Goal: Information Seeking & Learning: Learn about a topic

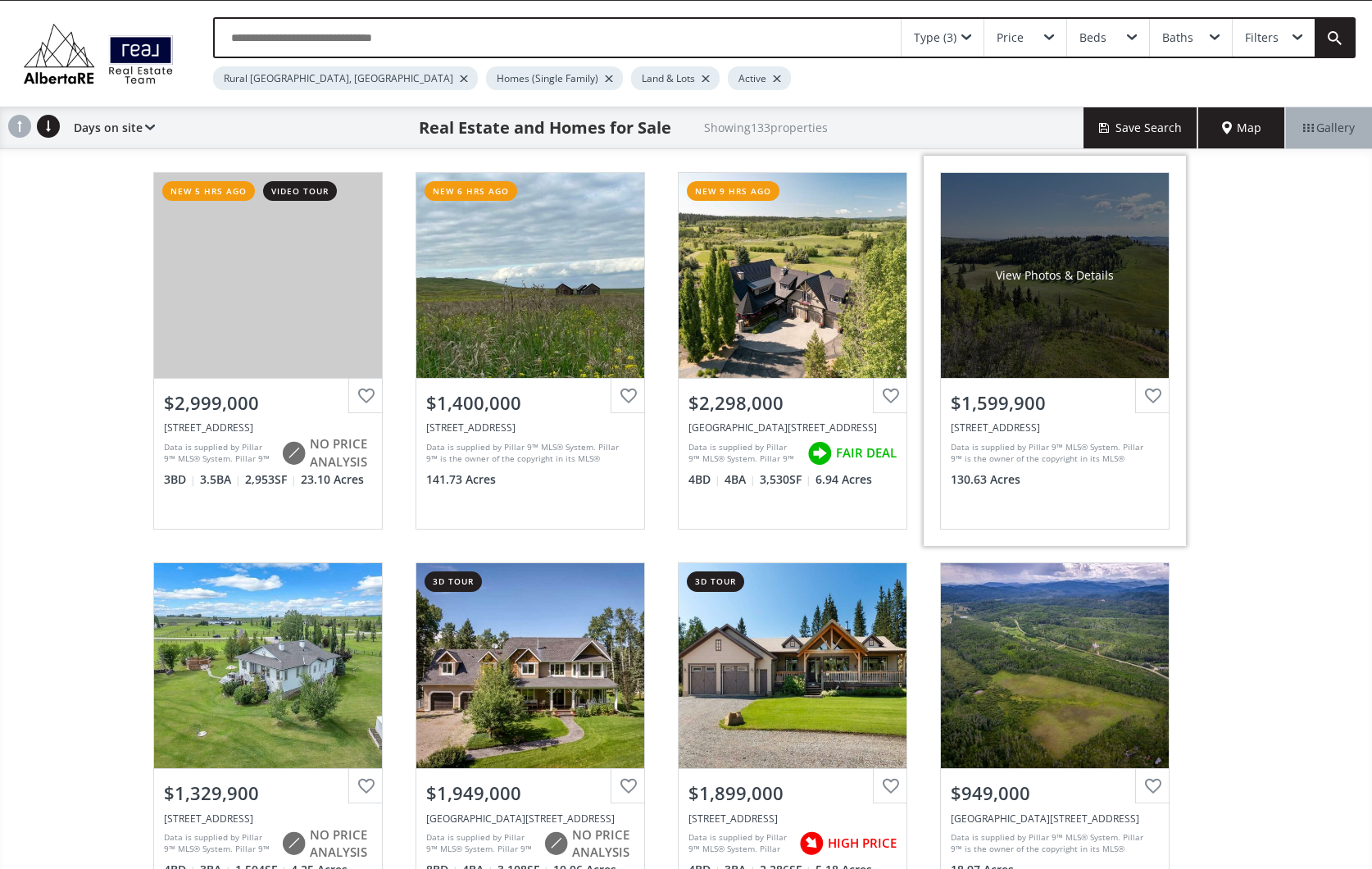
scroll to position [30, 0]
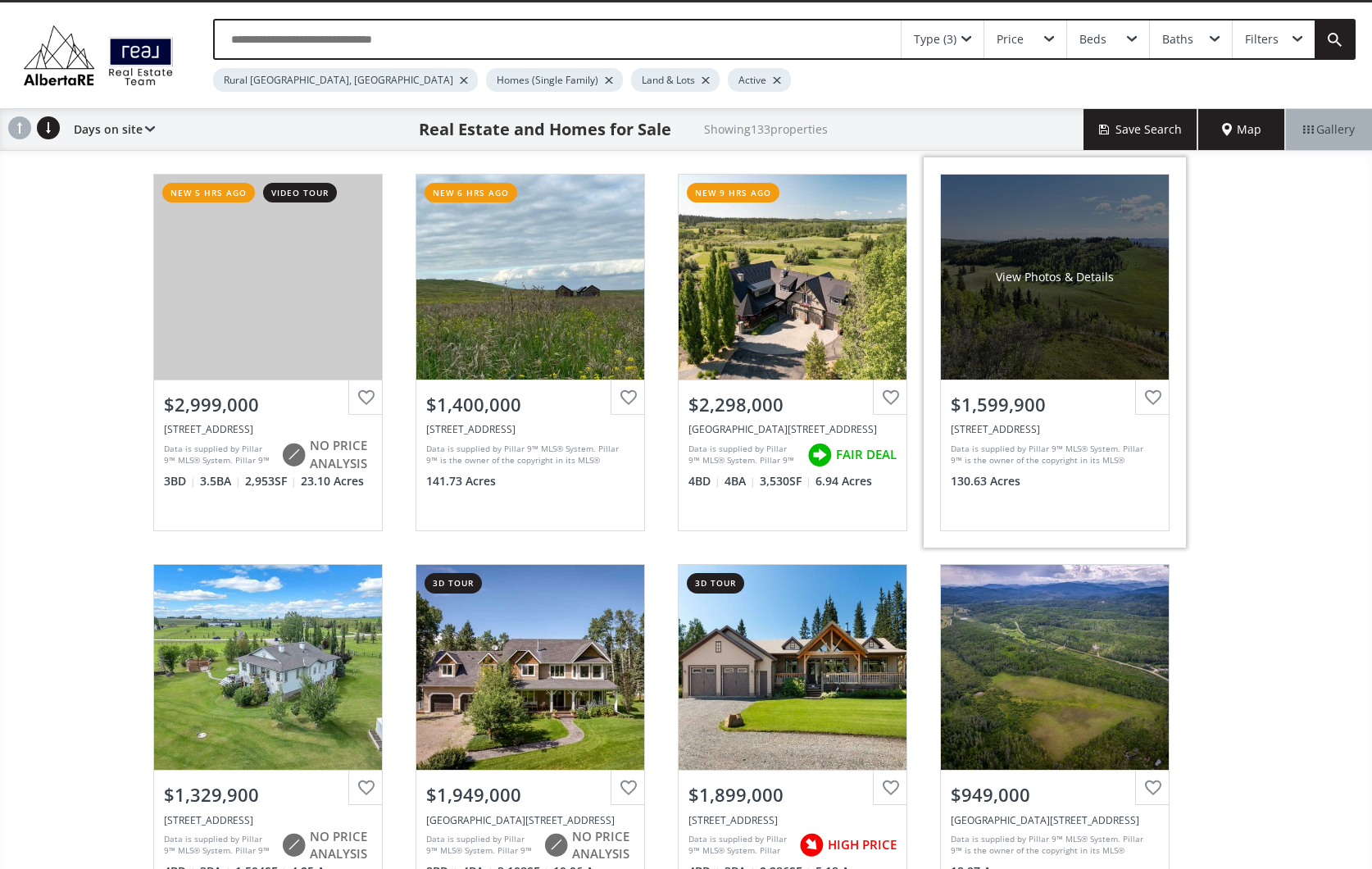
click at [1070, 308] on div "View Photos & Details" at bounding box center [1055, 277] width 228 height 205
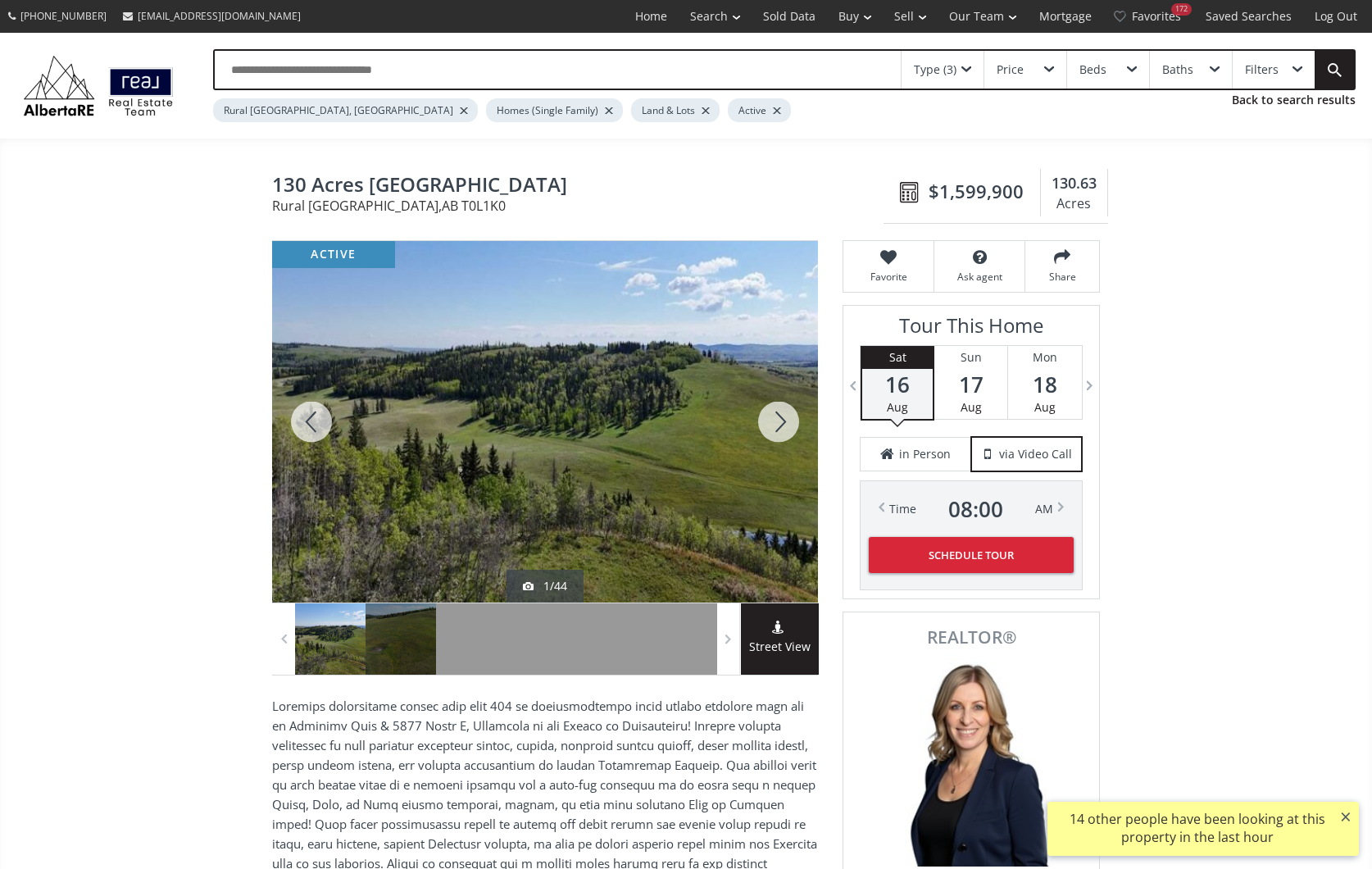
click at [780, 418] on div at bounding box center [779, 422] width 79 height 362
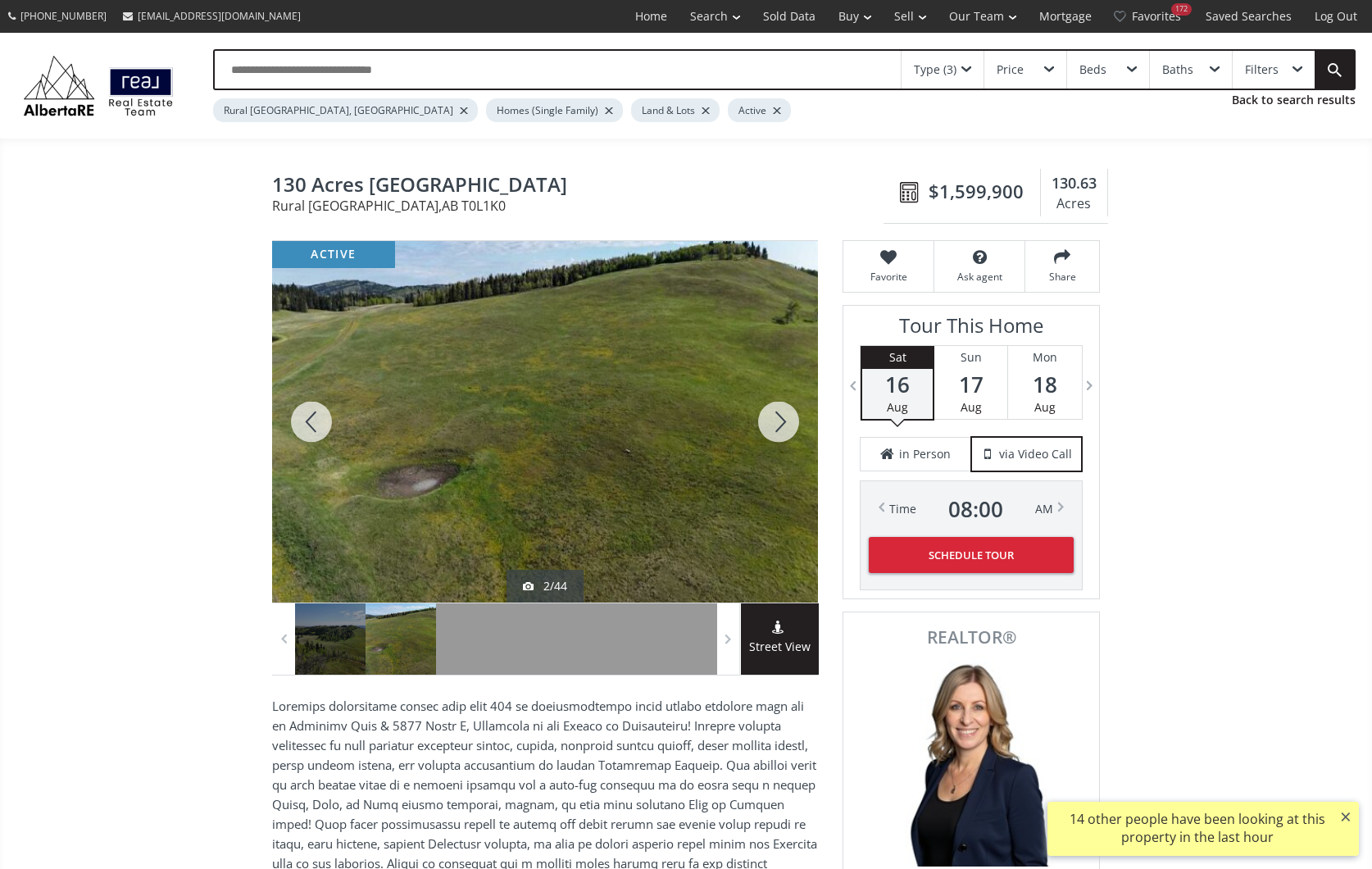
click at [780, 418] on div at bounding box center [779, 422] width 79 height 362
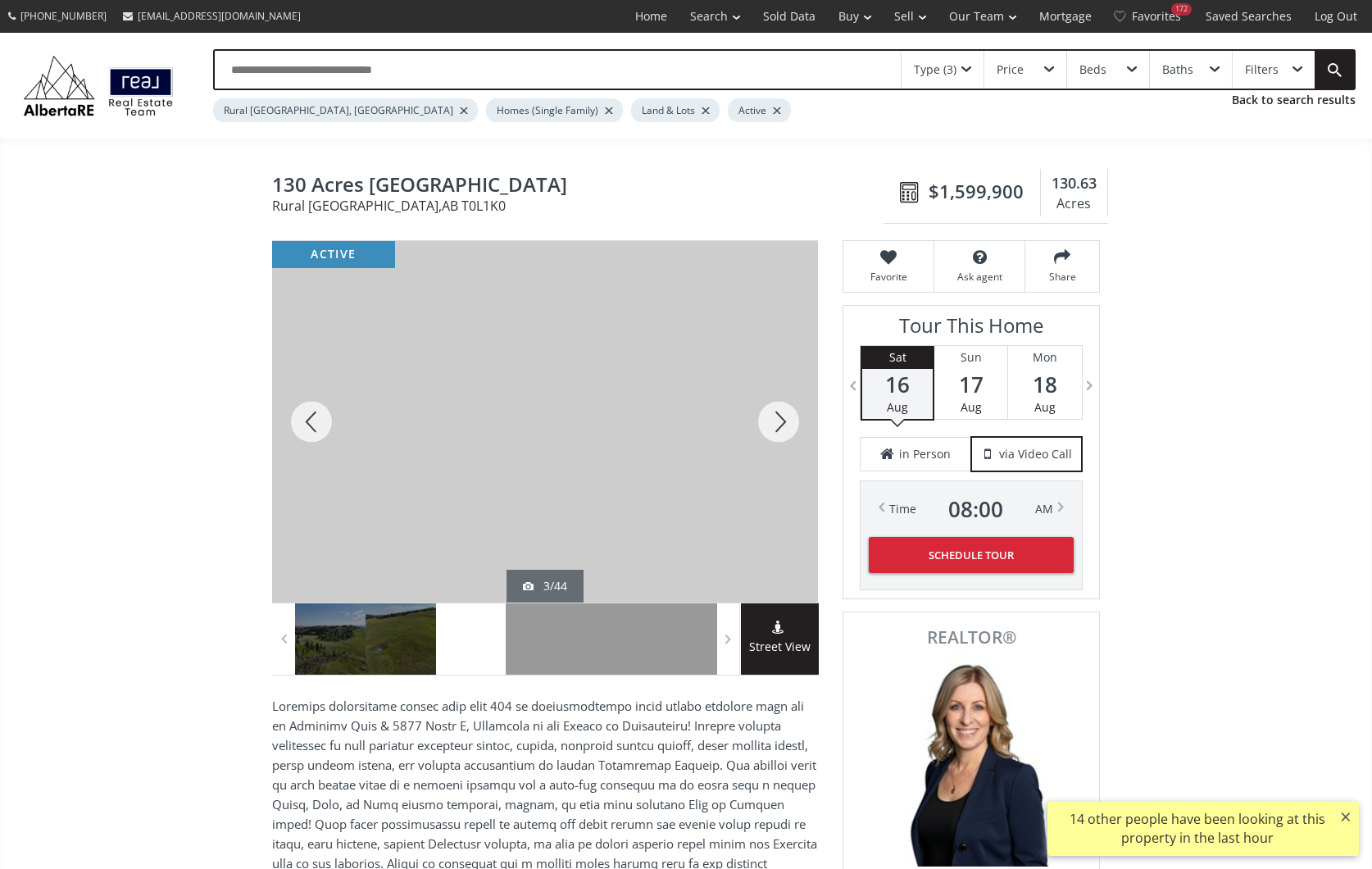
click at [780, 418] on div at bounding box center [779, 422] width 79 height 362
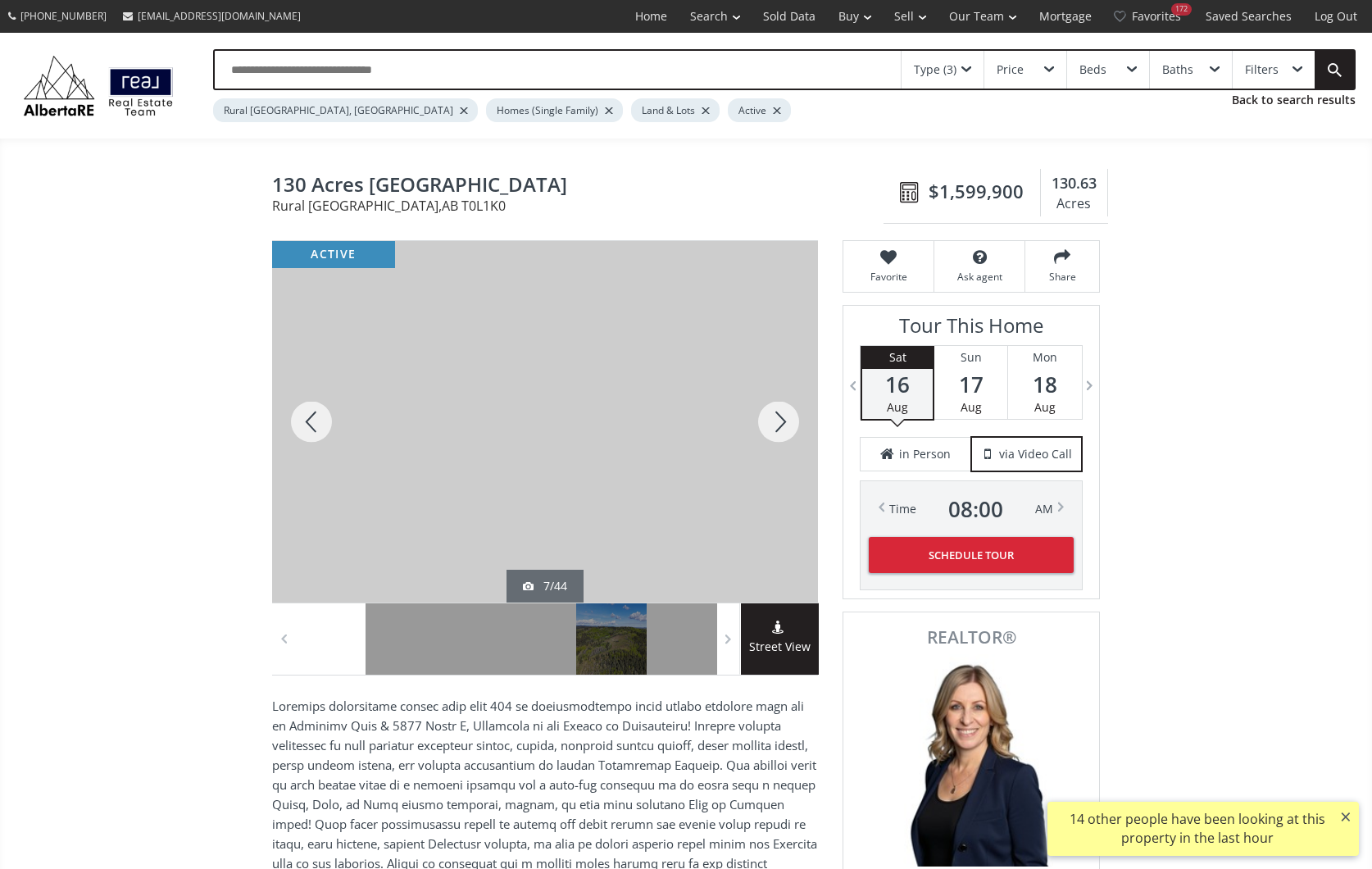
click at [780, 418] on div at bounding box center [779, 422] width 79 height 362
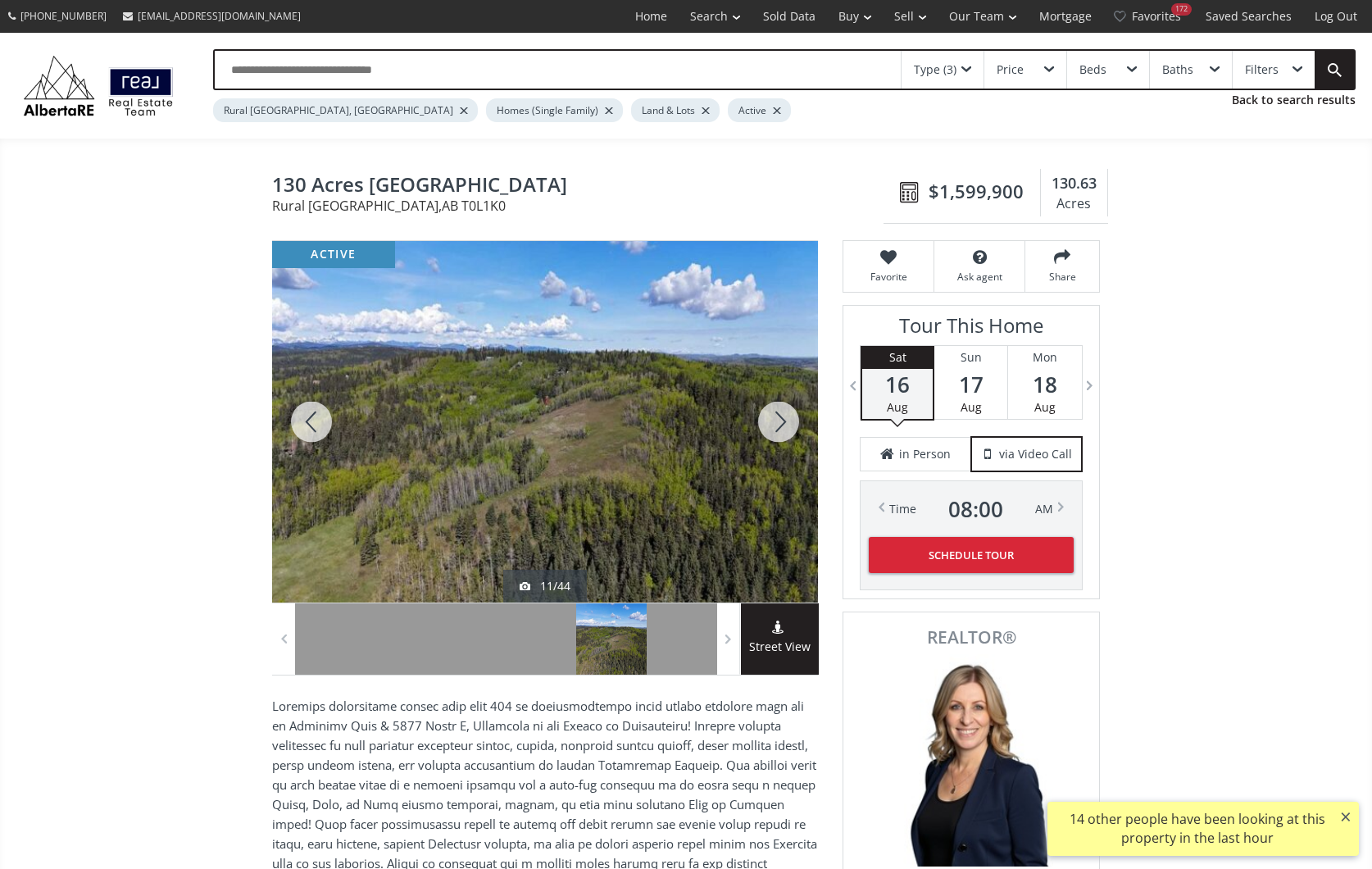
click at [780, 418] on div at bounding box center [779, 422] width 79 height 362
